Goal: Task Accomplishment & Management: Complete application form

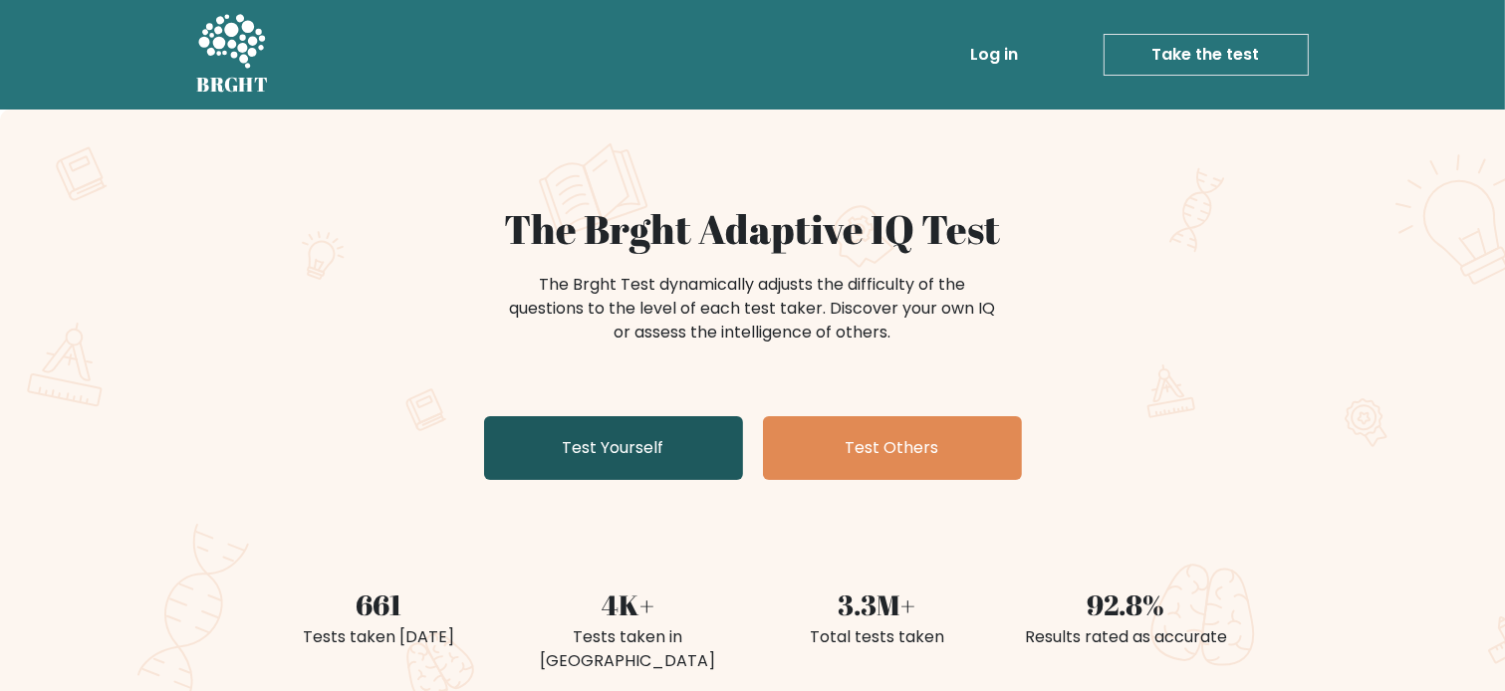
click at [621, 440] on link "Test Yourself" at bounding box center [613, 448] width 259 height 64
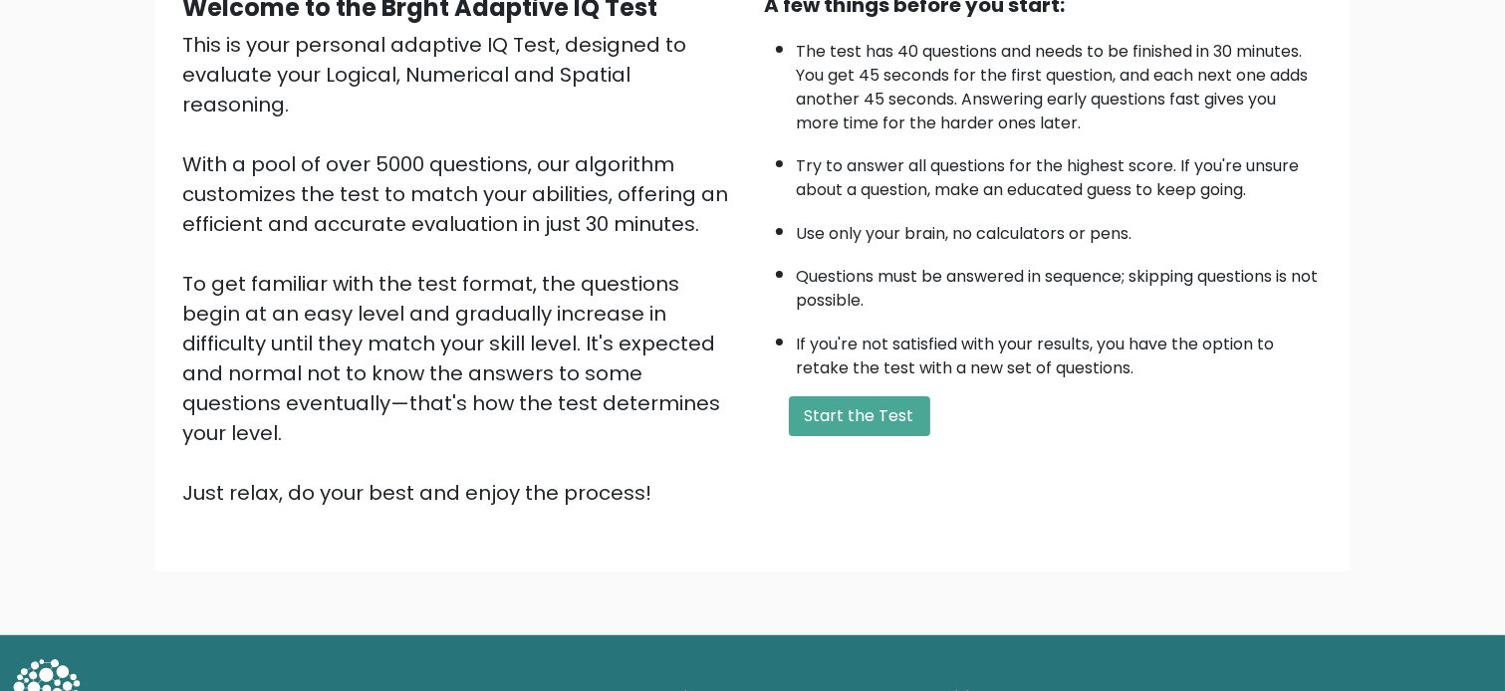
scroll to position [220, 0]
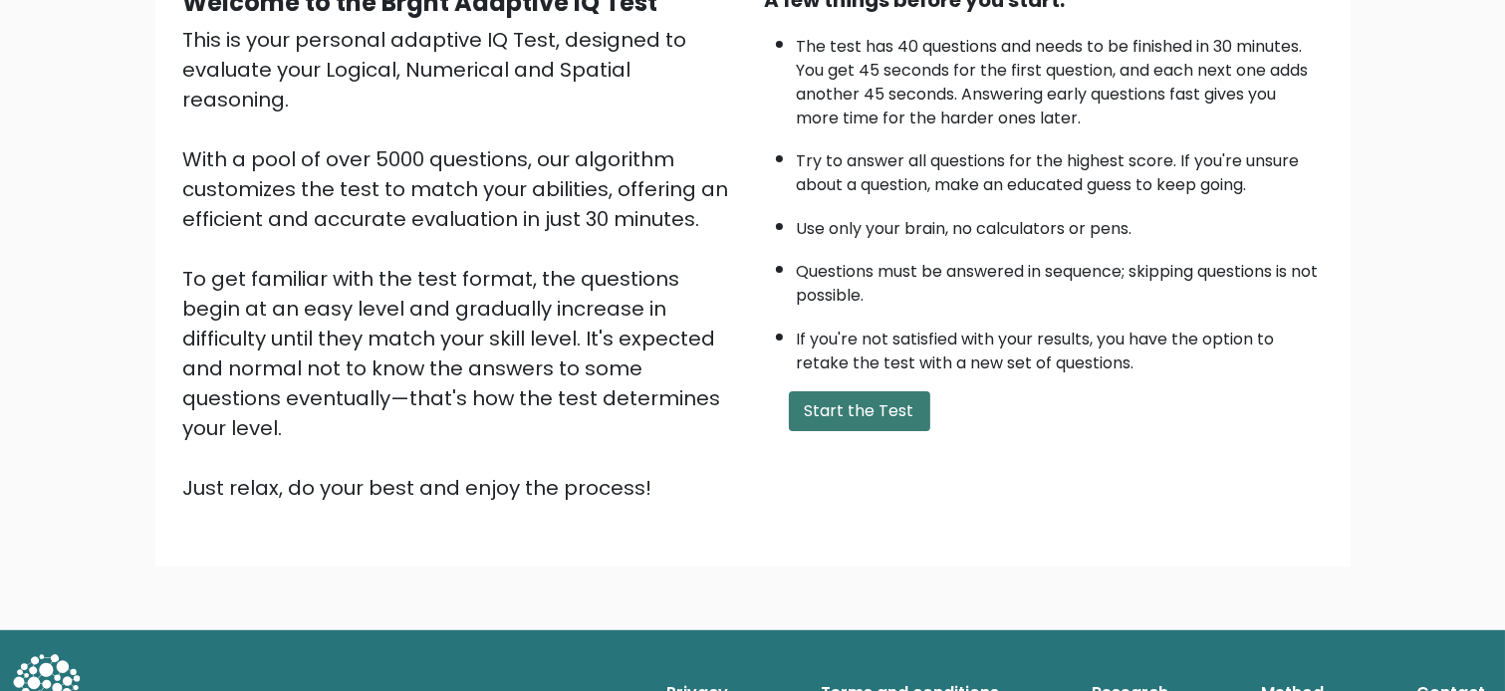
click at [832, 408] on button "Start the Test" at bounding box center [859, 411] width 141 height 40
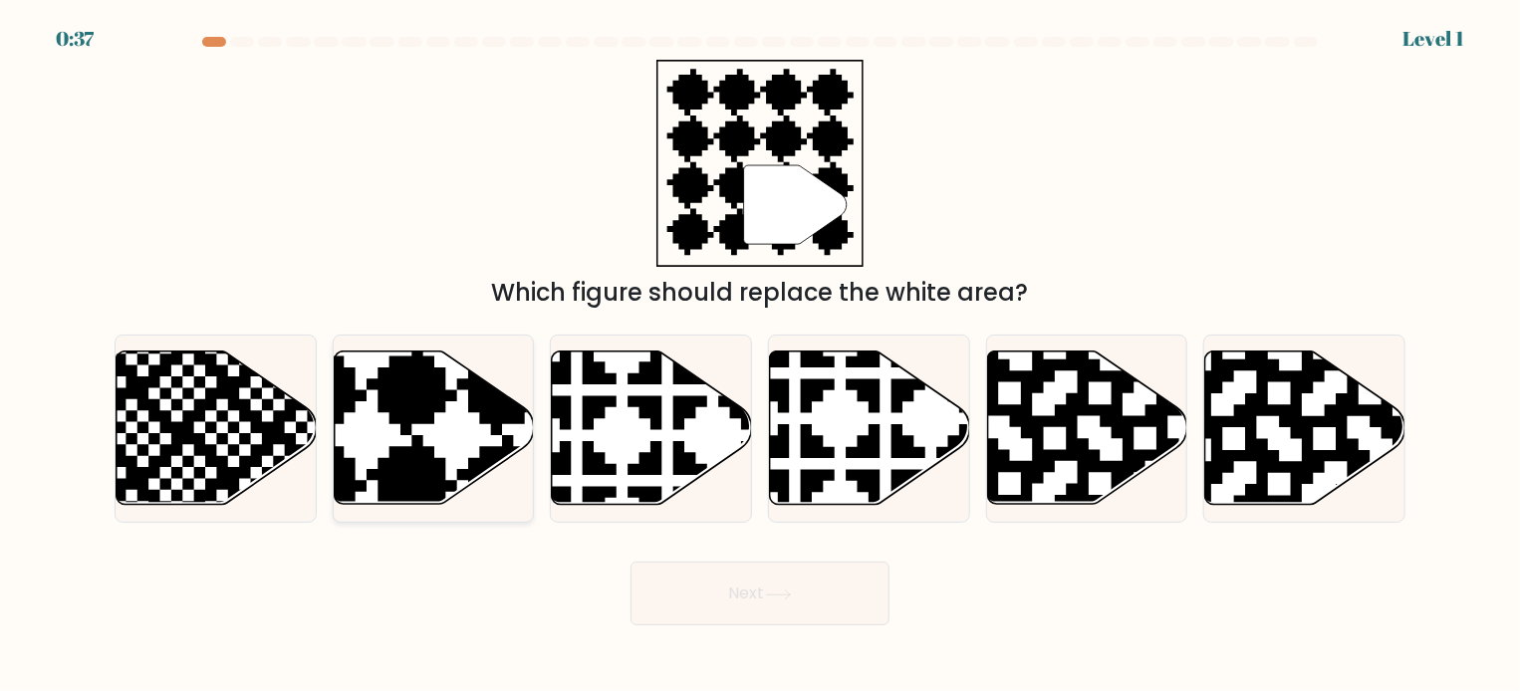
click at [439, 421] on icon at bounding box center [434, 428] width 200 height 153
click at [760, 356] on input "b." at bounding box center [760, 351] width 1 height 10
radio input "true"
click at [763, 582] on button "Next" at bounding box center [759, 594] width 259 height 64
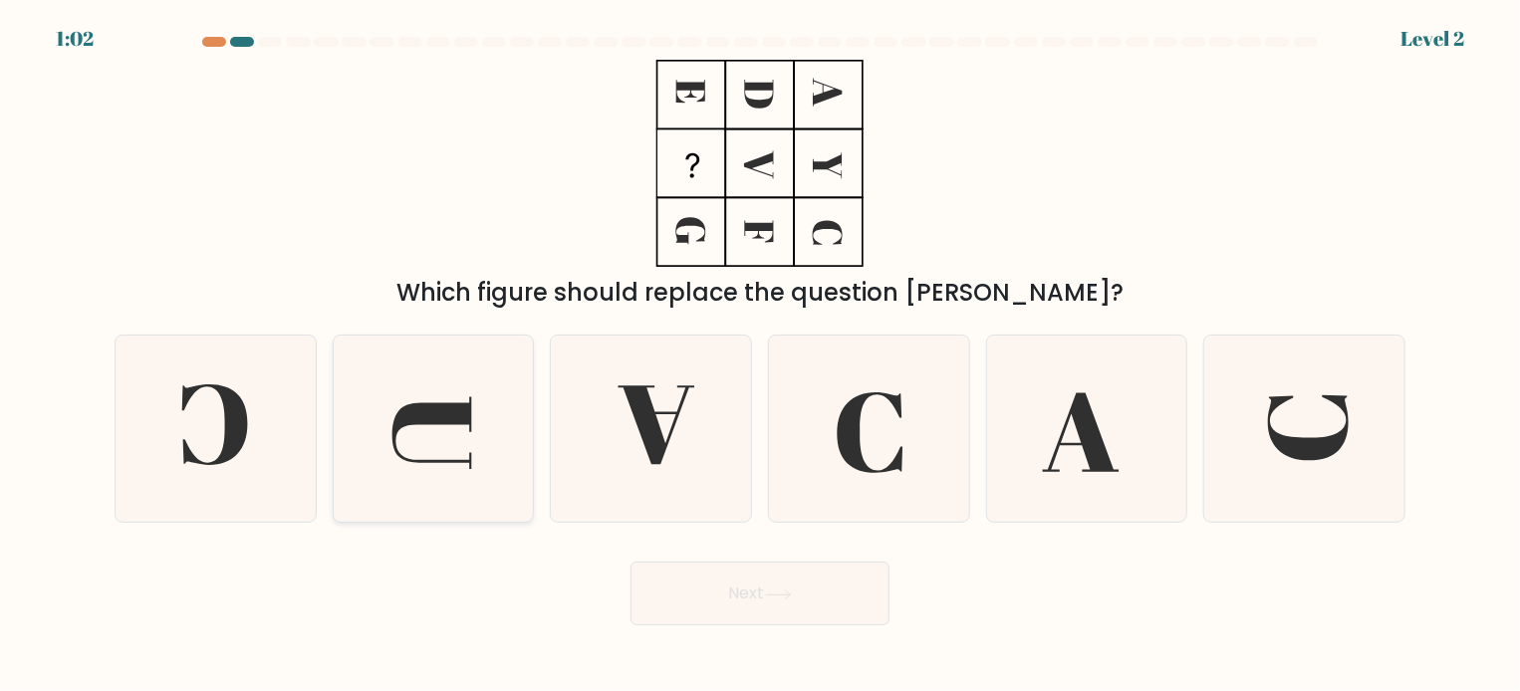
click at [479, 459] on icon at bounding box center [433, 429] width 186 height 186
click at [760, 356] on input "b." at bounding box center [760, 351] width 1 height 10
radio input "true"
click at [848, 605] on button "Next" at bounding box center [759, 594] width 259 height 64
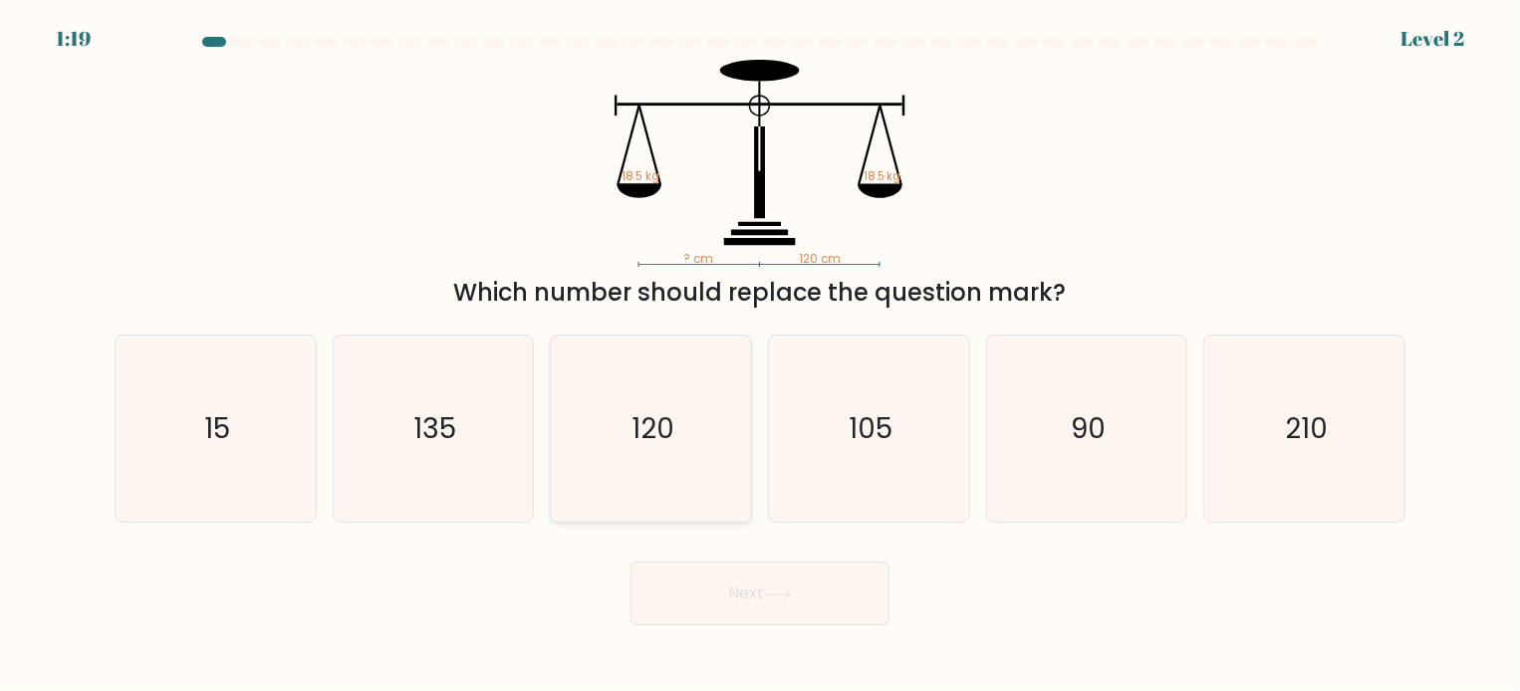
click at [629, 419] on icon "120" at bounding box center [651, 429] width 186 height 186
click at [760, 356] on input "c. 120" at bounding box center [760, 351] width 1 height 10
radio input "true"
click at [761, 588] on button "Next" at bounding box center [759, 594] width 259 height 64
